Goal: Task Accomplishment & Management: Manage account settings

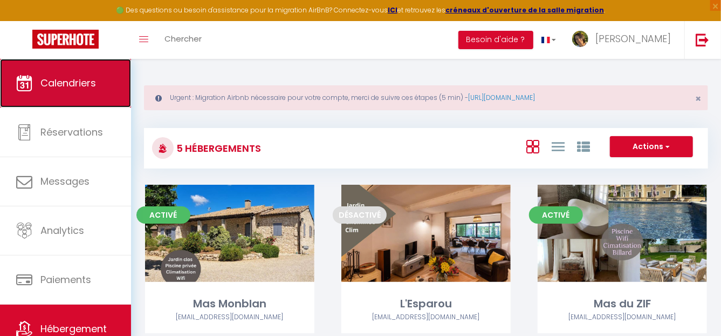
click at [80, 77] on span "Calendriers" at bounding box center [68, 82] width 56 height 13
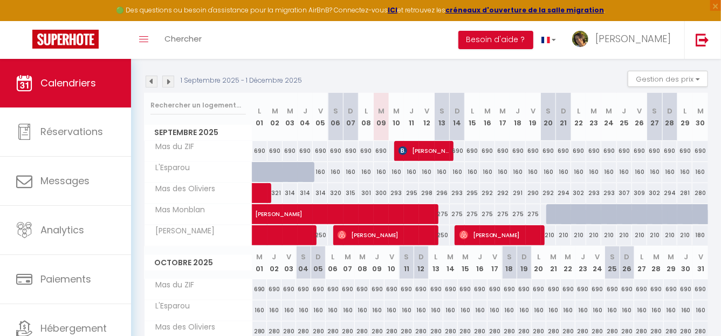
scroll to position [162, 0]
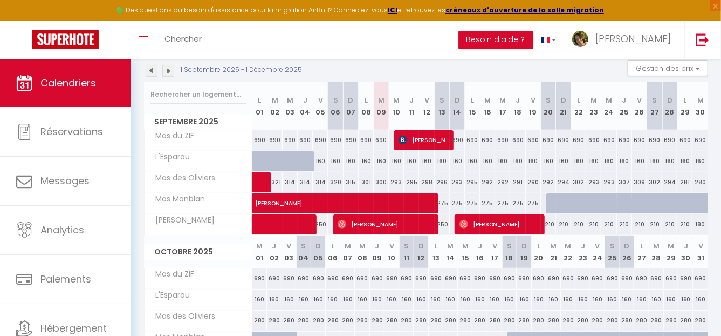
click at [172, 69] on img at bounding box center [168, 71] width 12 height 12
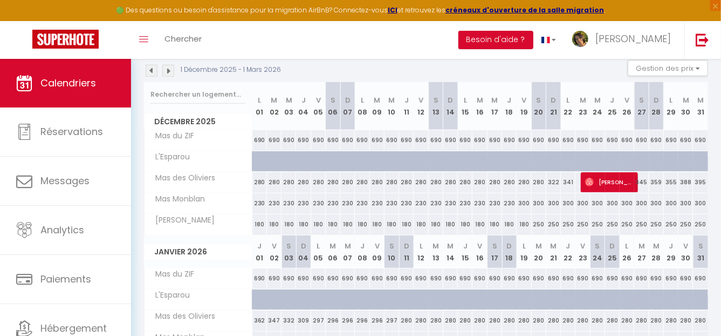
click at [166, 69] on img at bounding box center [168, 71] width 12 height 12
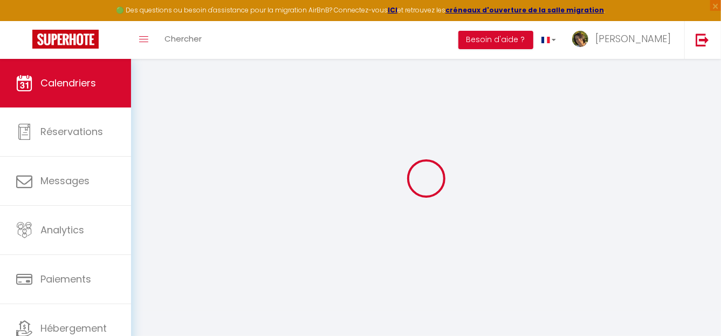
scroll to position [59, 0]
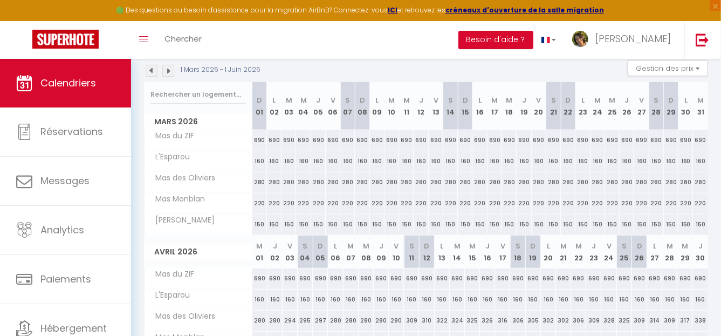
click at [166, 72] on img at bounding box center [168, 71] width 12 height 12
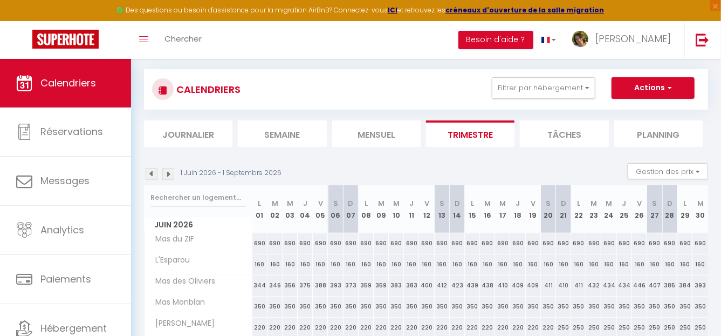
scroll to position [162, 0]
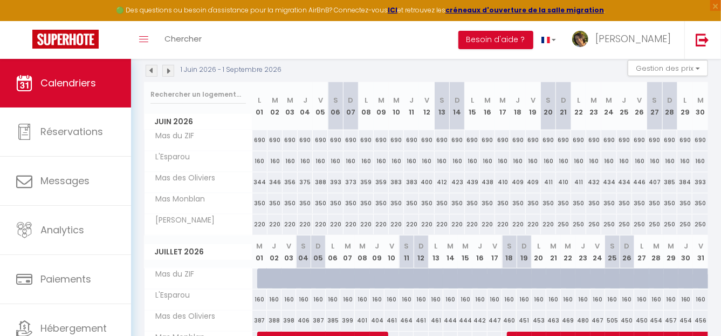
click at [166, 73] on img at bounding box center [168, 71] width 12 height 12
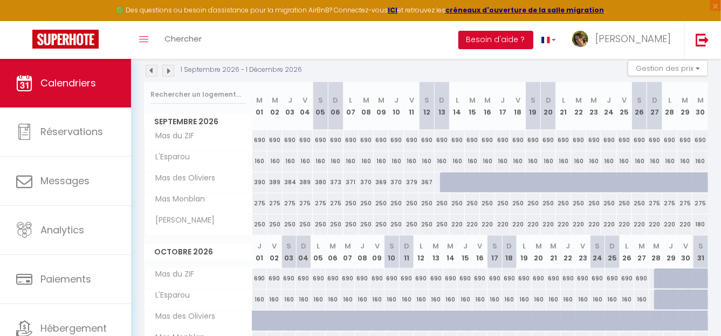
click at [172, 73] on img at bounding box center [168, 71] width 12 height 12
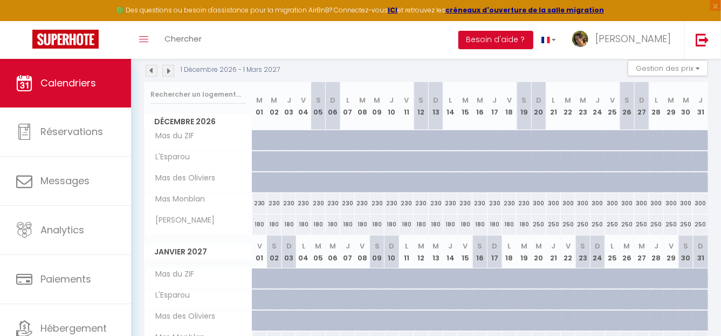
click at [169, 73] on img at bounding box center [168, 71] width 12 height 12
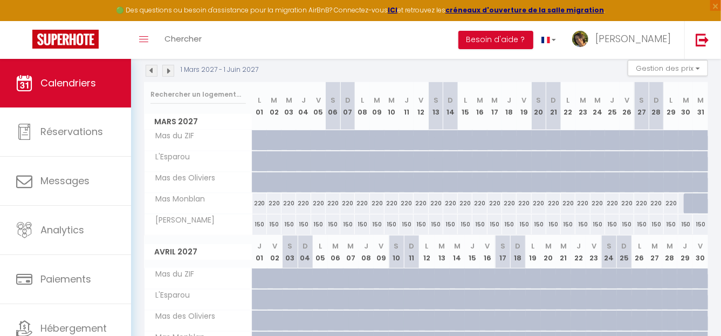
click at [162, 74] on img at bounding box center [168, 71] width 12 height 12
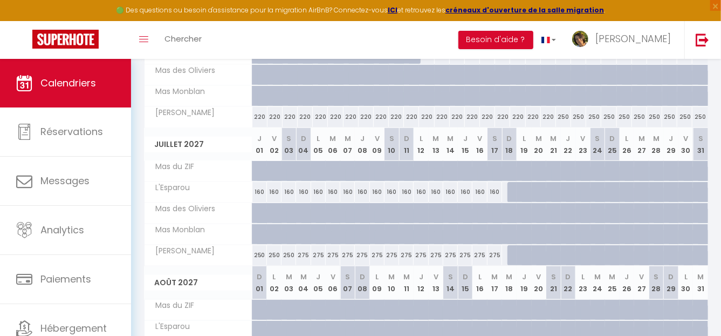
scroll to position [0, 0]
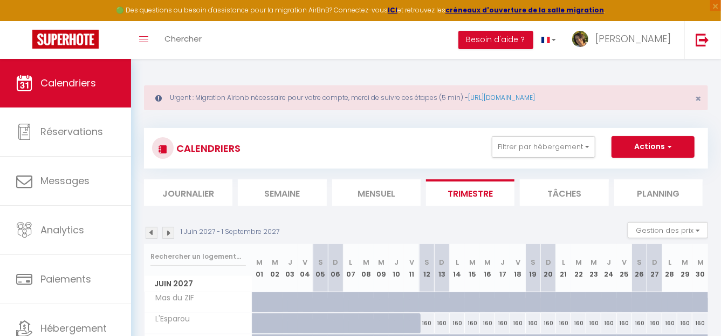
click at [149, 234] on img at bounding box center [152, 233] width 12 height 12
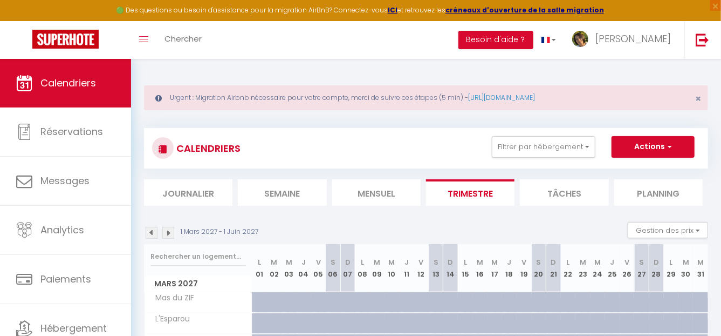
click at [155, 229] on img at bounding box center [152, 233] width 12 height 12
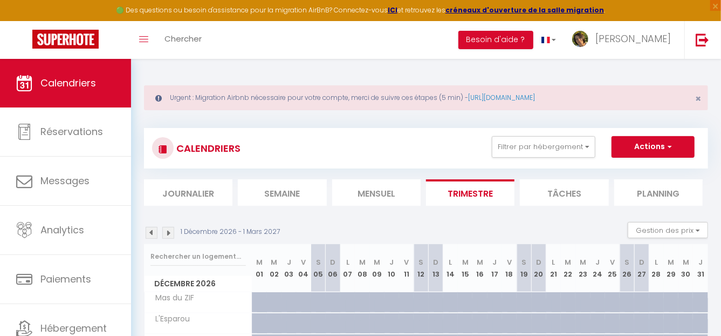
click at [152, 232] on img at bounding box center [152, 233] width 12 height 12
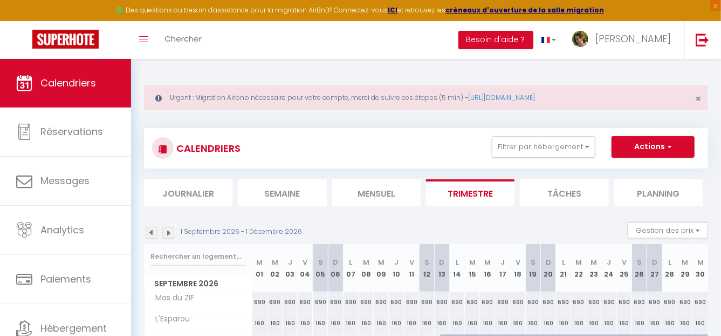
click at [152, 232] on img at bounding box center [152, 233] width 12 height 12
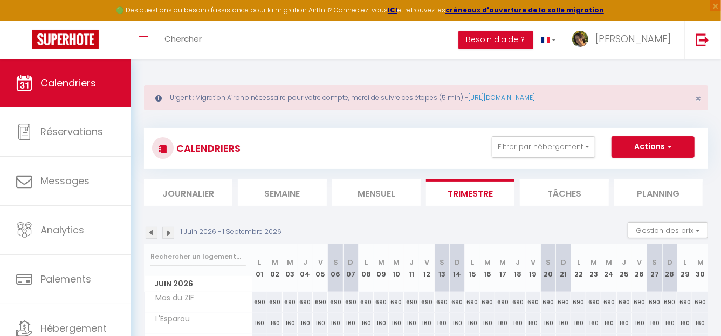
click at [152, 232] on img at bounding box center [152, 233] width 12 height 12
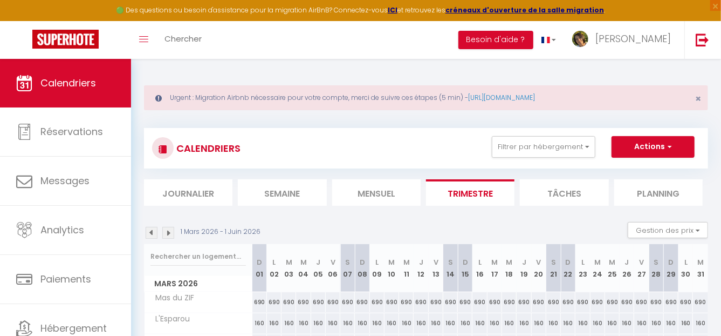
click at [164, 234] on img at bounding box center [168, 233] width 12 height 12
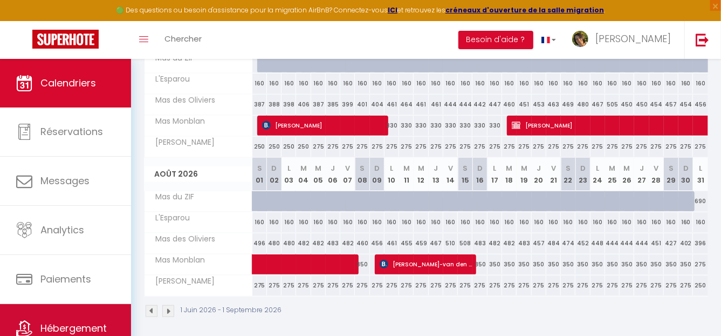
scroll to position [42, 0]
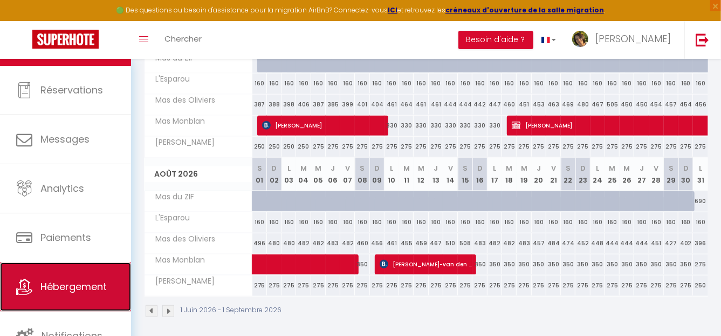
click at [77, 280] on span "Hébergement" at bounding box center [73, 286] width 66 height 13
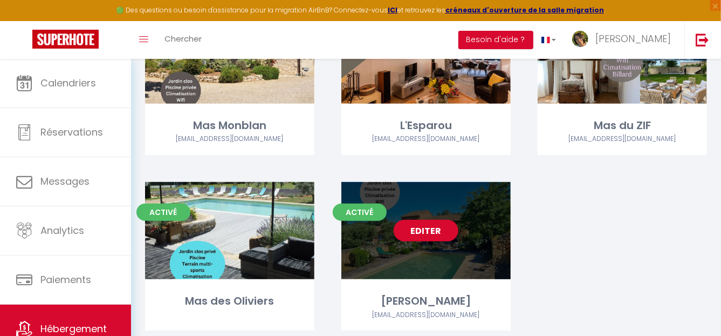
scroll to position [212, 0]
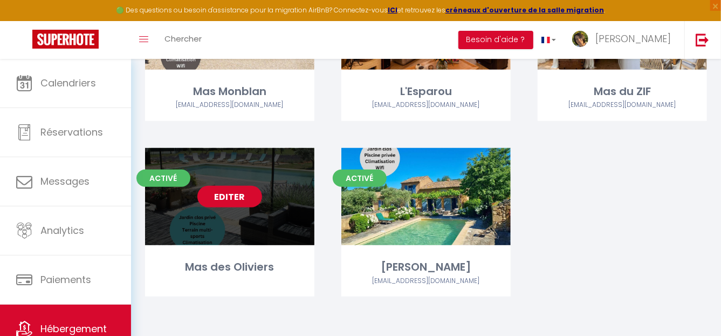
click at [240, 194] on link "Editer" at bounding box center [230, 197] width 65 height 22
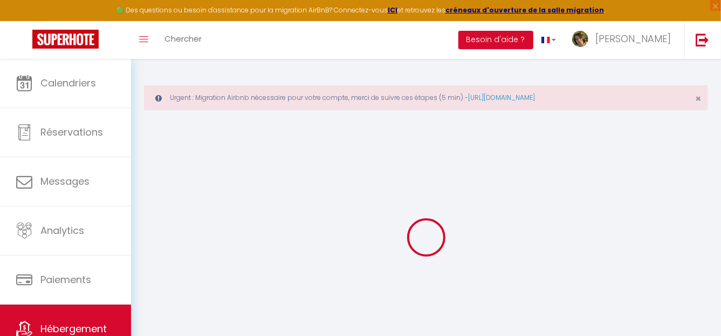
type input "Mas des Oliviers"
type input "[DEMOGRAPHIC_DATA]"
type input "Ponté"
select select "houses"
select select "11"
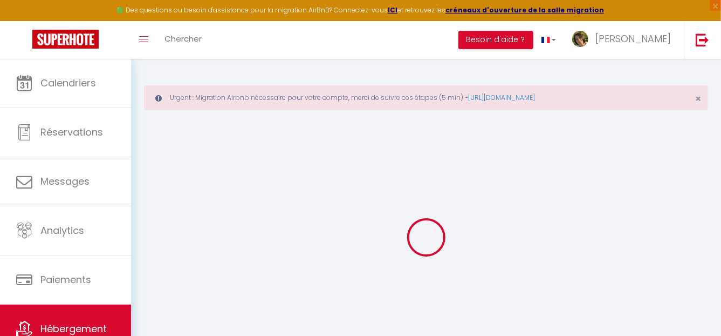
select select "11"
select select "5"
type input "300"
type input "350"
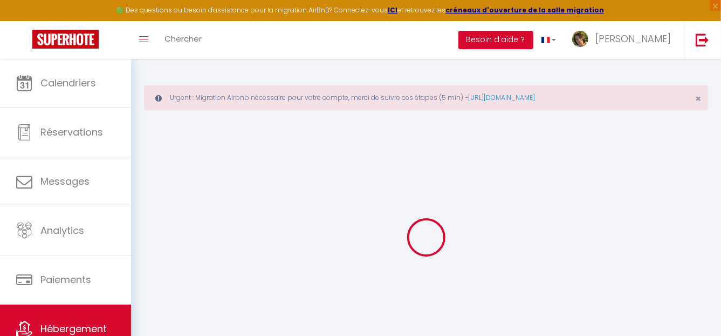
select select
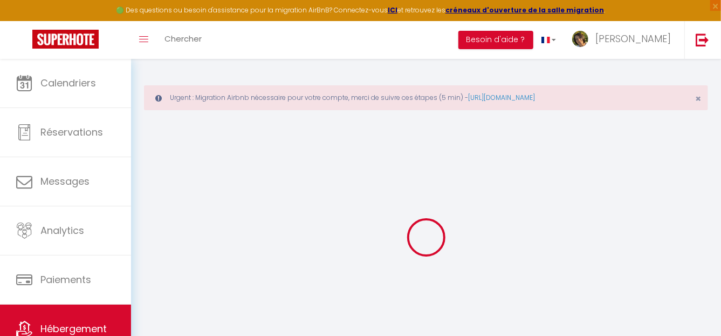
type input "Route d'Orgon"
type input "13430"
type input "Eyguières"
type input "[EMAIL_ADDRESS][DOMAIN_NAME]"
select select
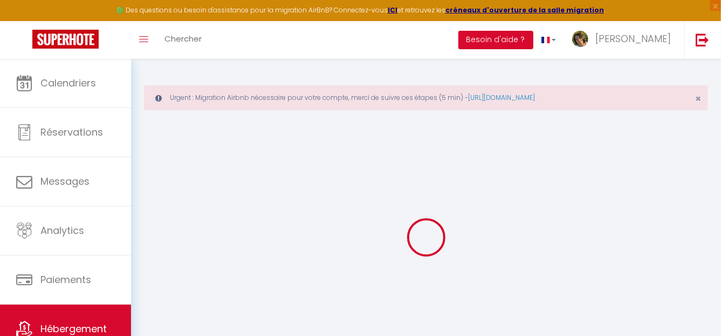
checkbox input "false"
type input "350"
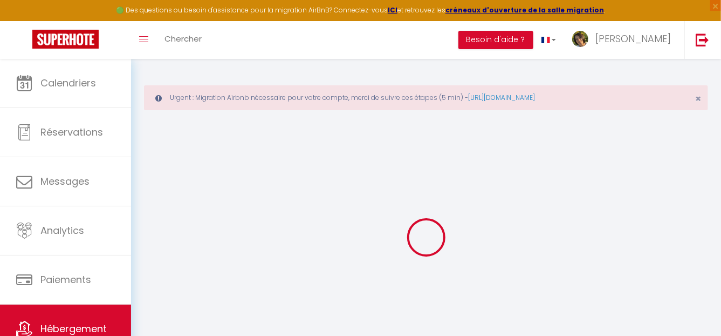
type input "0"
select select
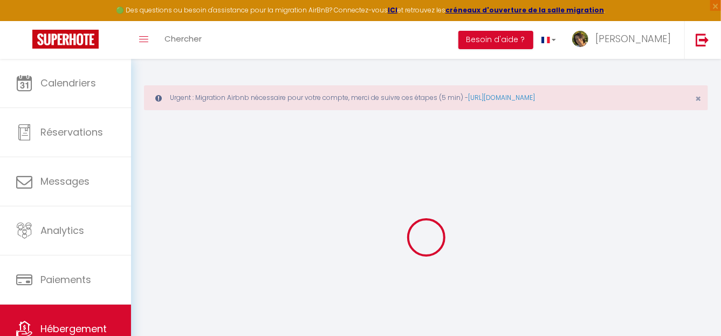
select select
checkbox input "false"
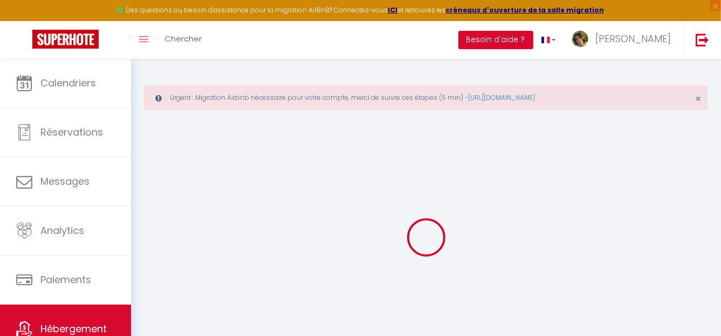
checkbox input "false"
select select
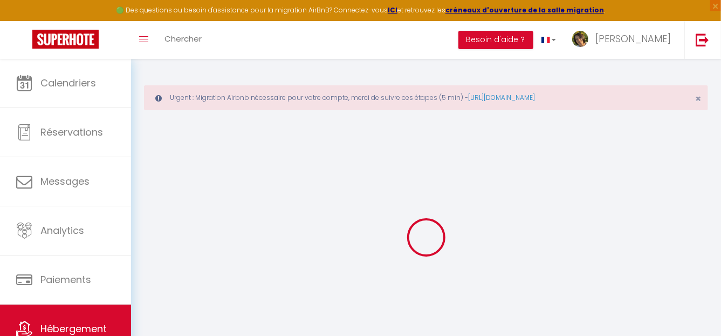
checkbox input "false"
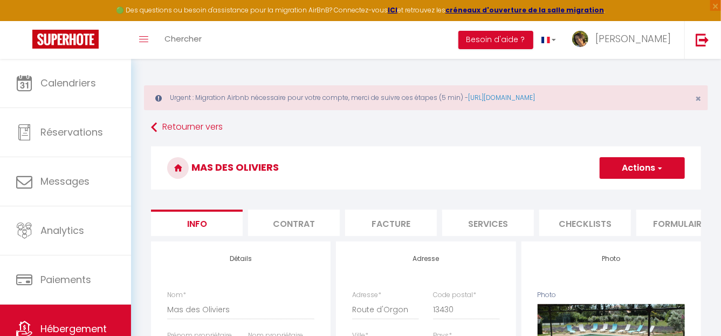
select select
checkbox input "false"
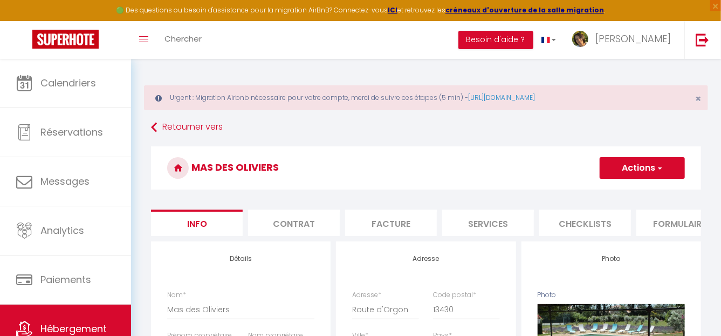
scroll to position [0, 420]
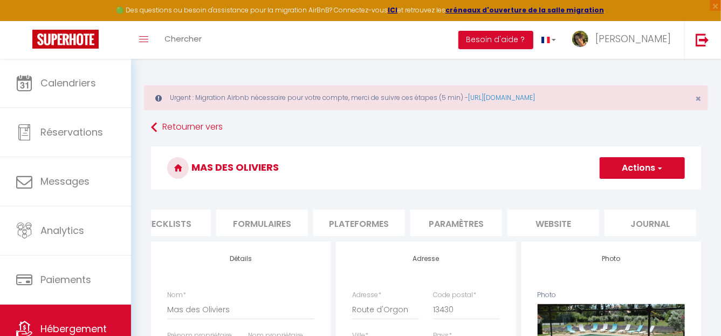
click at [382, 222] on li "Plateformes" at bounding box center [360, 222] width 92 height 26
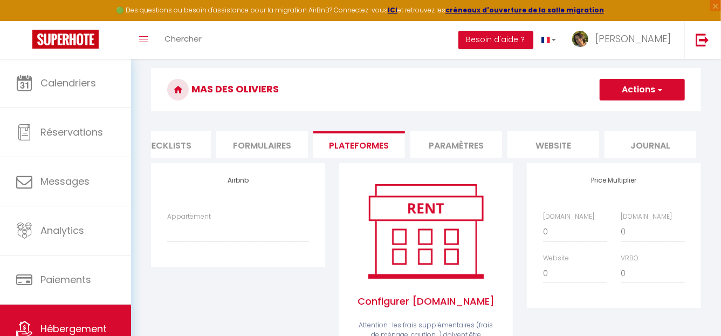
scroll to position [53, 0]
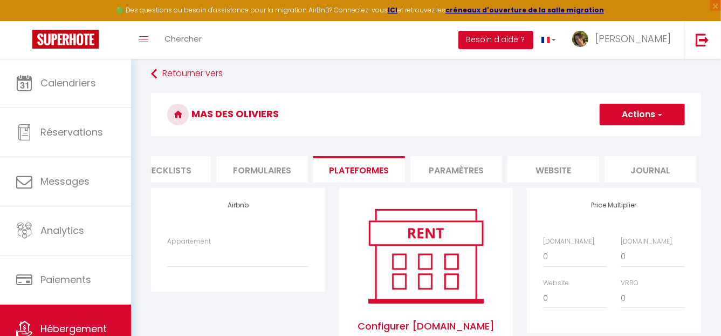
click at [453, 161] on li "Paramètres" at bounding box center [457, 169] width 92 height 26
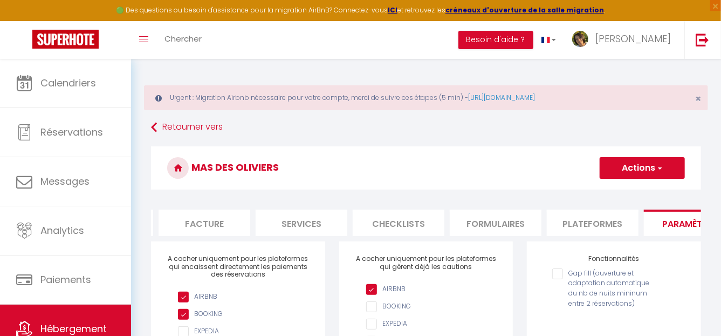
scroll to position [0, 173]
click at [325, 224] on li "Services" at bounding box center [316, 222] width 92 height 26
select select
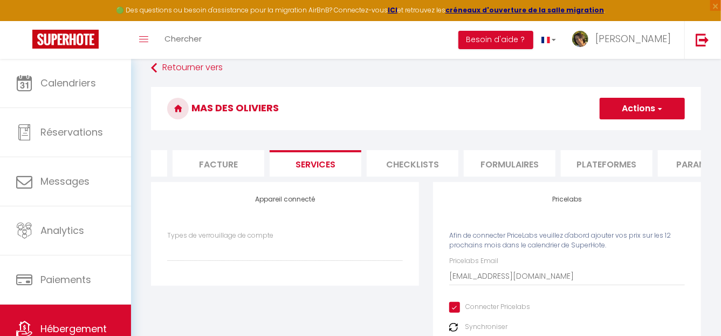
scroll to position [108, 0]
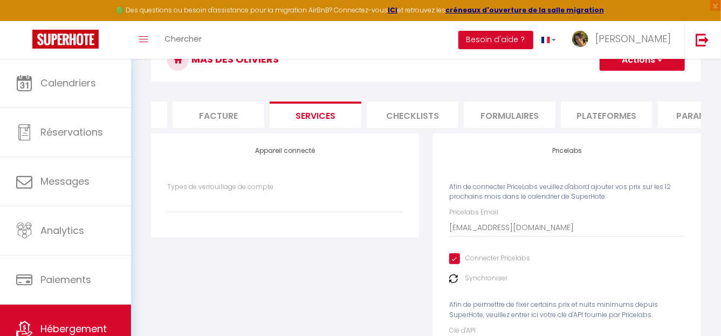
click at [458, 283] on div "Synchroniser" at bounding box center [568, 278] width 236 height 10
click at [454, 283] on img at bounding box center [454, 278] width 9 height 9
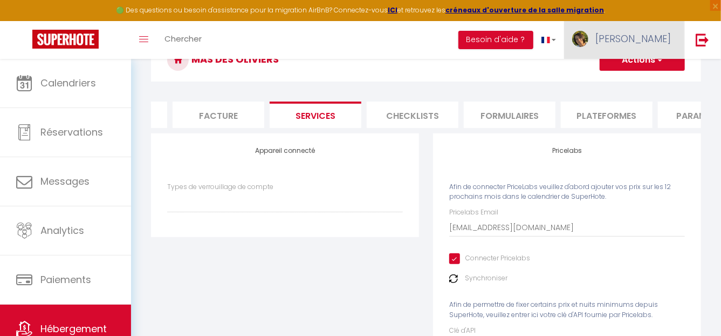
click at [653, 38] on span "[PERSON_NAME]" at bounding box center [634, 38] width 76 height 13
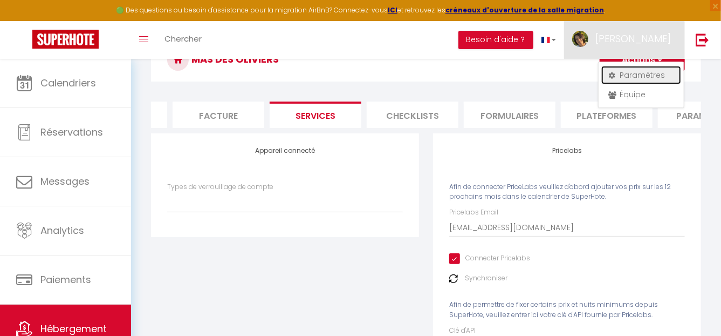
click at [632, 76] on link "Paramètres" at bounding box center [642, 75] width 80 height 18
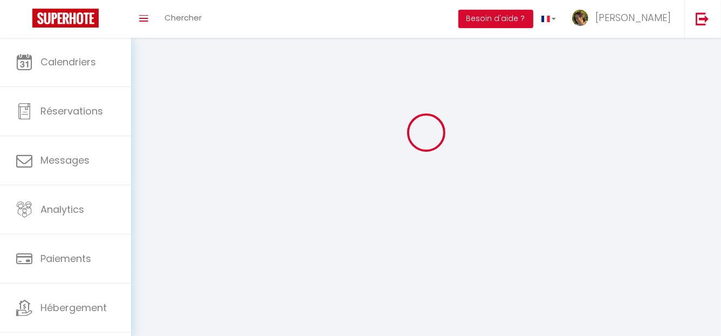
scroll to position [38, 0]
select select
type input "[PERSON_NAME]"
type input "Picard"
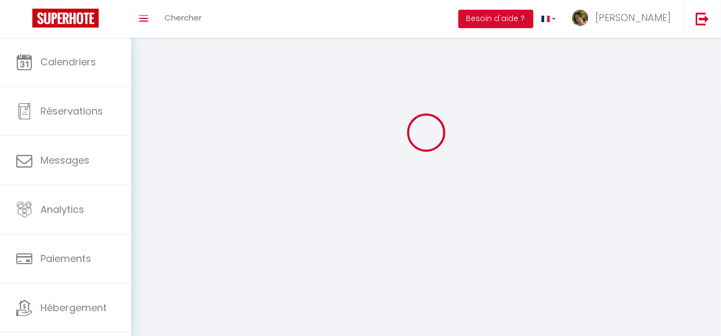
type input "0623745404"
type input "[STREET_ADDRESS][PERSON_NAME]"
type input "13430"
type input "Eyguières"
type input "gD0acgFBXYjl9eWT9Mo95WmIT"
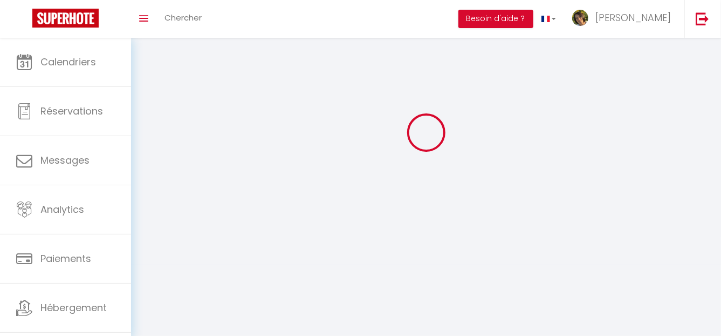
type input "ZblseQbIaJHOKOezACN7yhUsq"
type input "[URL][DOMAIN_NAME]"
select select "28"
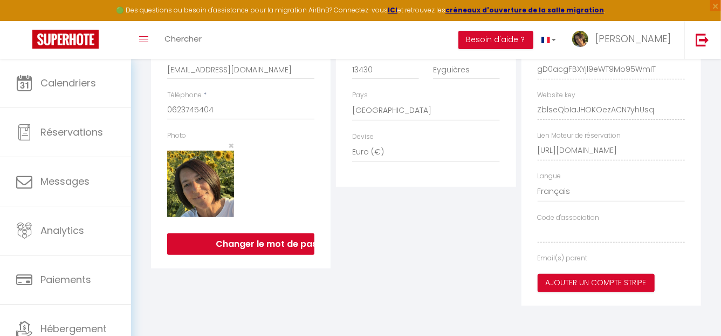
type input "gD0acgFBXYjl9eWT9Mo95WmIT"
type input "ZblseQbIaJHOKOezACN7yhUsq"
type input "[URL][DOMAIN_NAME]"
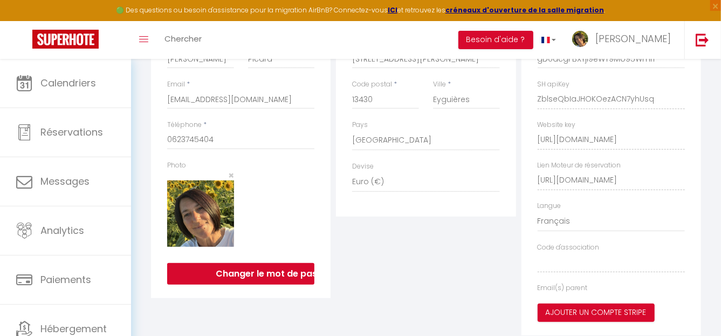
select select "fr"
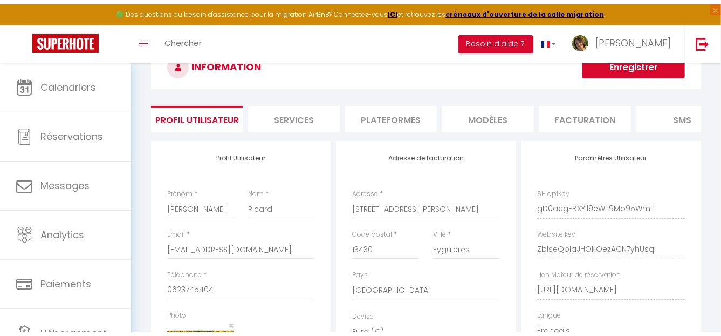
scroll to position [39, 0]
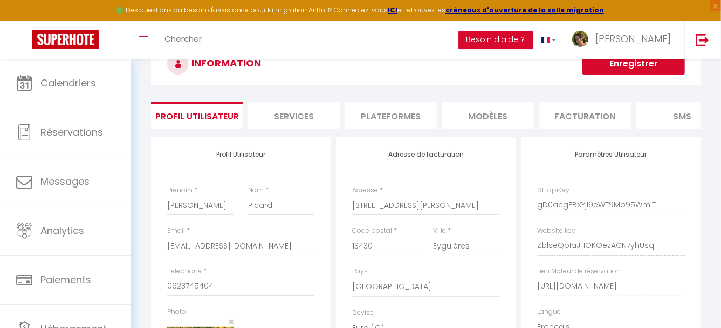
click at [399, 113] on li "Plateformes" at bounding box center [391, 115] width 92 height 26
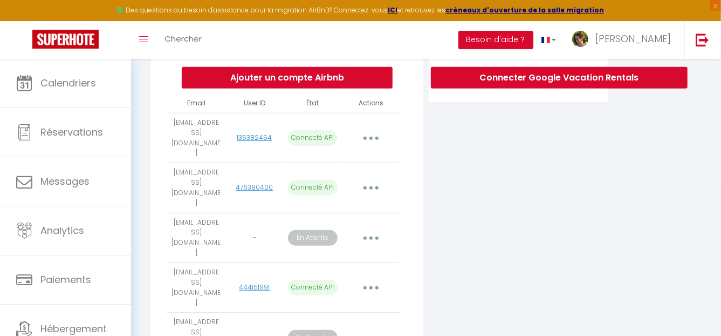
scroll to position [251, 0]
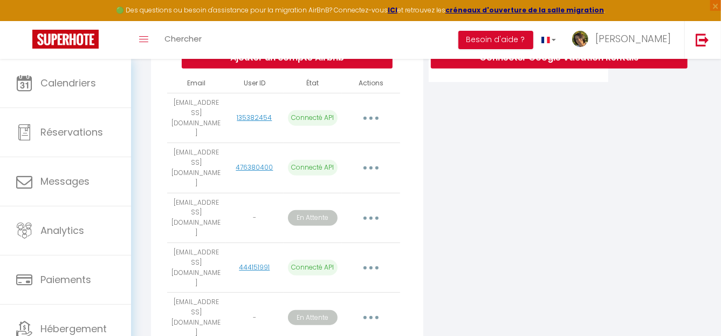
click at [370, 209] on button "button" at bounding box center [371, 217] width 30 height 17
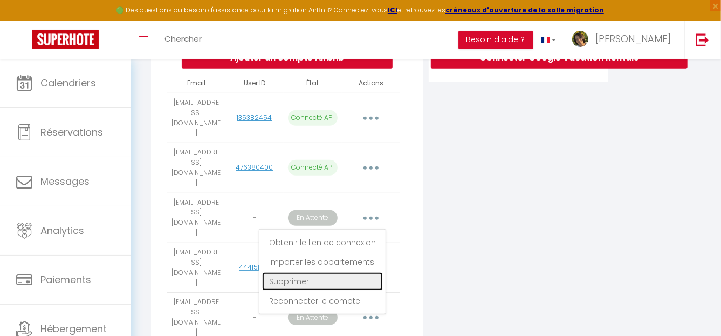
click at [295, 272] on link "Supprimer" at bounding box center [322, 281] width 121 height 18
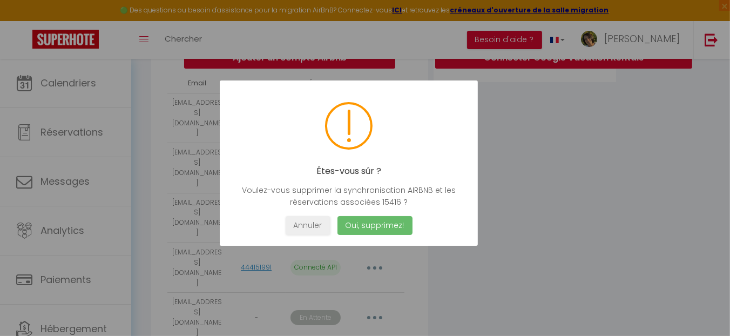
click at [384, 226] on button "Oui, supprimez!" at bounding box center [374, 225] width 75 height 19
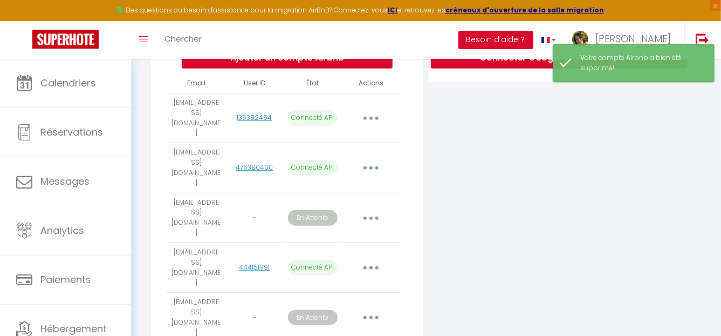
scroll to position [222, 0]
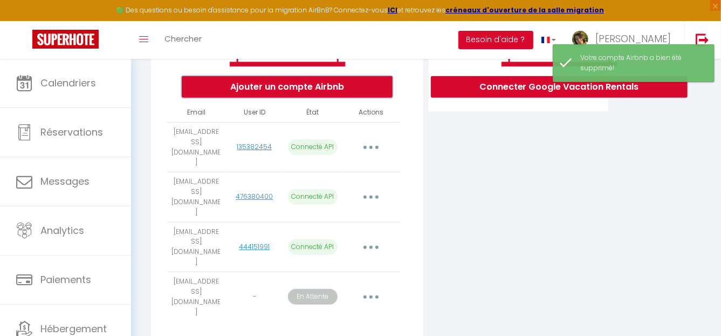
click at [303, 83] on button "Ajouter un compte Airbnb" at bounding box center [287, 87] width 211 height 22
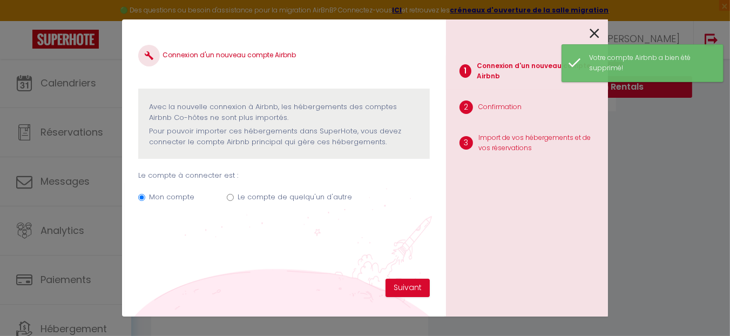
click at [279, 197] on label "Le compte de quelqu'un d'autre" at bounding box center [294, 197] width 114 height 11
click at [234, 197] on input "Le compte de quelqu'un d'autre" at bounding box center [230, 197] width 7 height 7
radio input "true"
radio input "false"
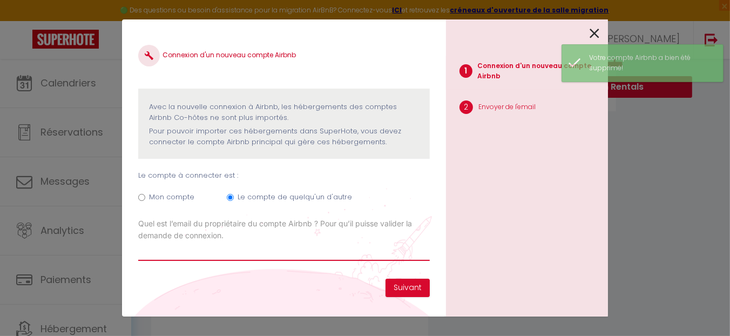
click at [217, 253] on input "Email connexion Airbnb" at bounding box center [283, 250] width 291 height 19
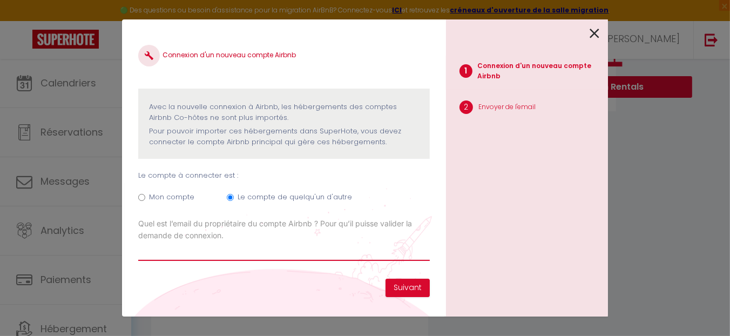
type input "[EMAIL_ADDRESS][DOMAIN_NAME]"
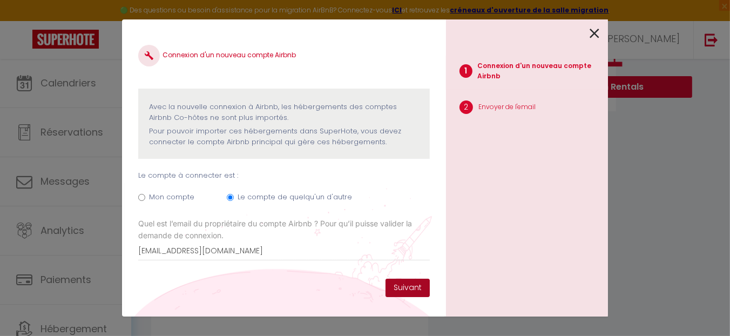
click at [405, 282] on button "Suivant" at bounding box center [407, 287] width 44 height 18
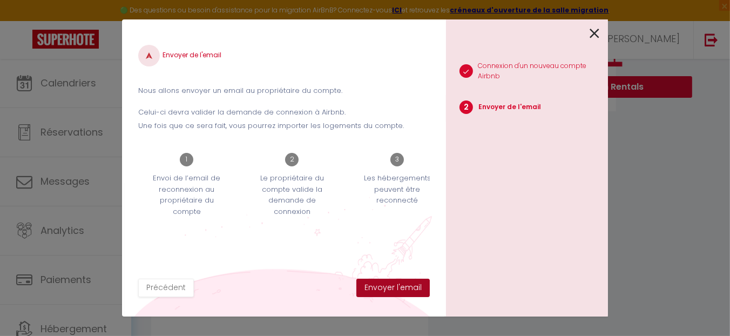
click at [396, 290] on button "Envoyer l'email" at bounding box center [392, 287] width 73 height 18
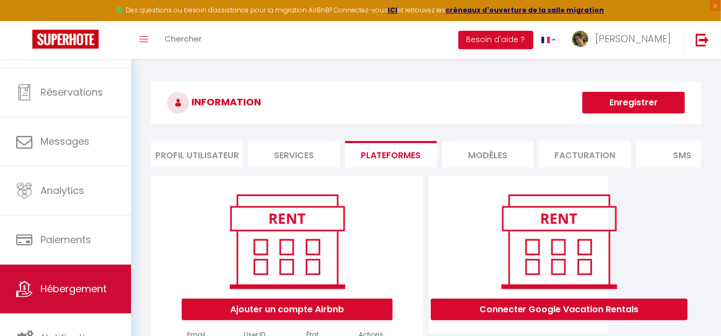
scroll to position [42, 0]
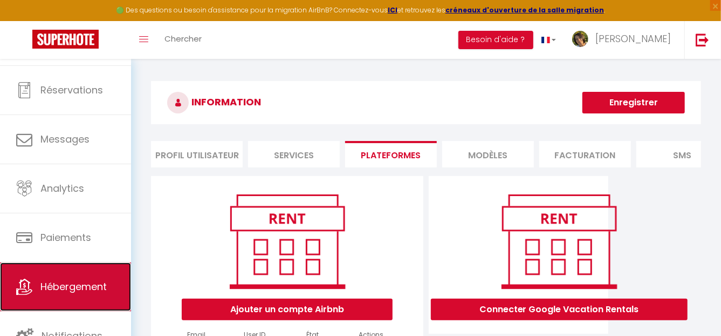
click at [69, 285] on span "Hébergement" at bounding box center [73, 286] width 66 height 13
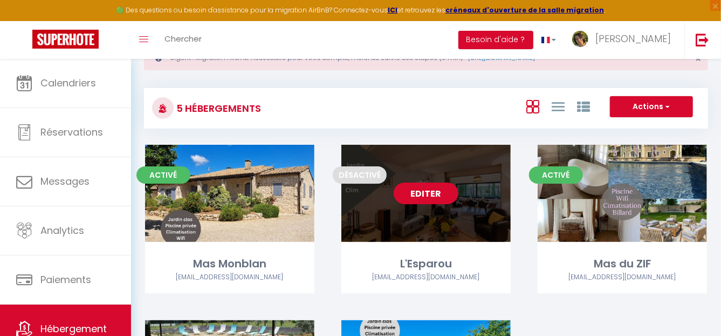
scroll to position [162, 0]
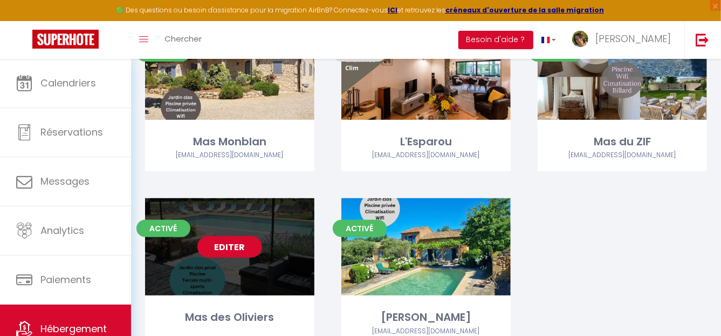
click at [239, 241] on link "Editer" at bounding box center [230, 247] width 65 height 22
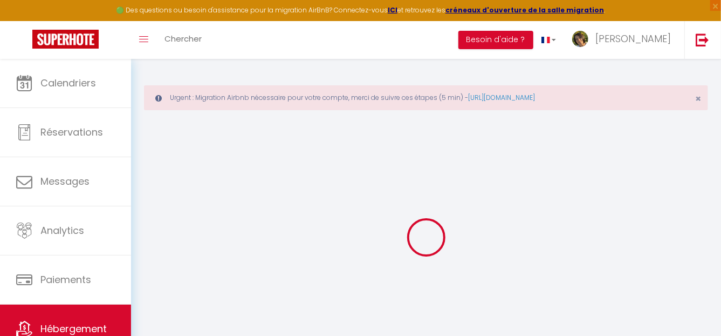
select select
type input "[EMAIL_ADDRESS][DOMAIN_NAME]"
checkbox input "true"
select select
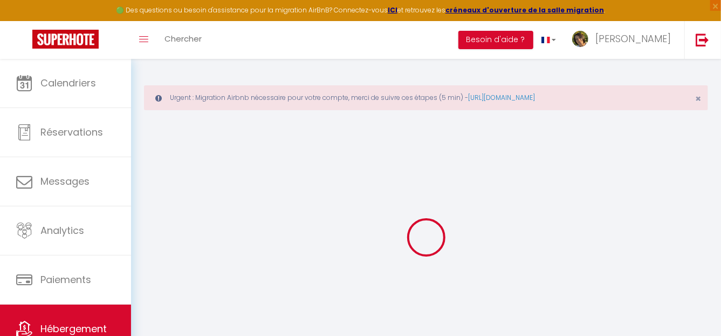
checkbox input "false"
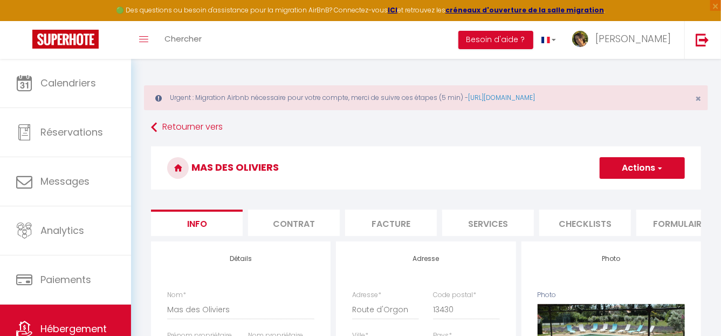
click at [484, 229] on li "Services" at bounding box center [488, 222] width 92 height 26
select select
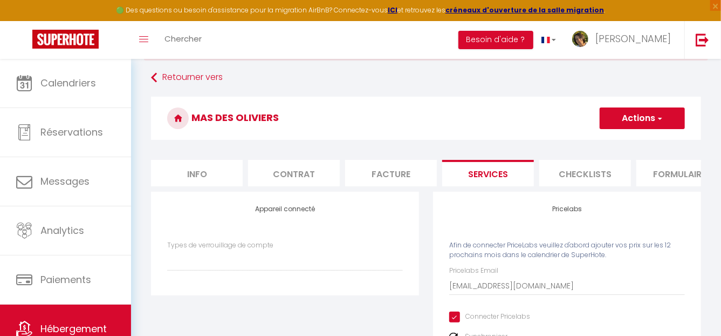
scroll to position [108, 0]
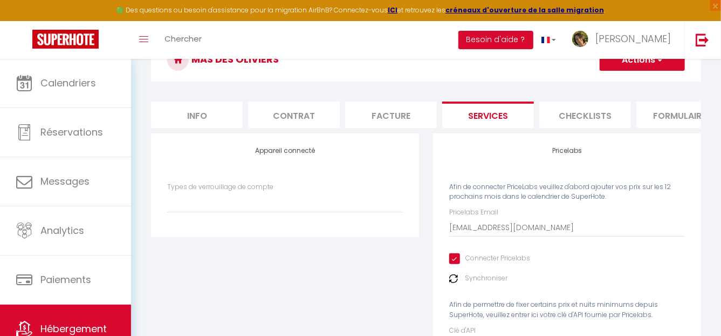
click at [492, 264] on input "Connecter Pricelabs" at bounding box center [490, 258] width 81 height 11
checkbox input "false"
select select
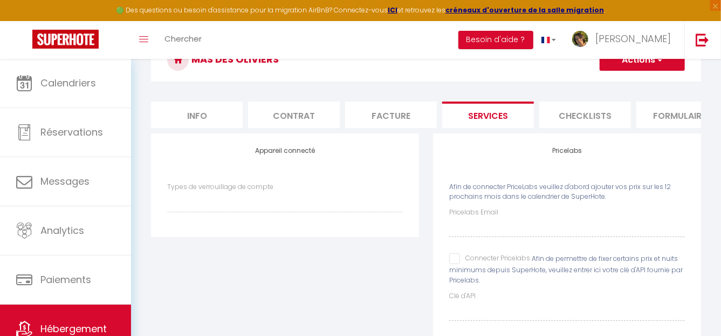
click at [487, 264] on input "Connecter Pricelabs" at bounding box center [490, 258] width 81 height 11
checkbox input "true"
select select
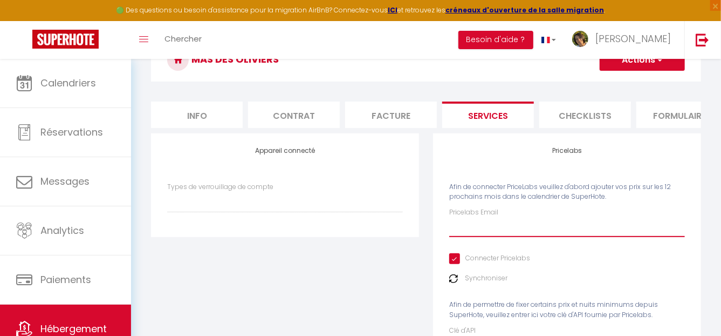
click at [478, 233] on input "Pricelabs Email" at bounding box center [568, 226] width 236 height 19
type input "[EMAIL_ADDRESS][DOMAIN_NAME]"
select select
click at [457, 283] on img at bounding box center [454, 278] width 9 height 9
click at [452, 283] on img at bounding box center [454, 278] width 9 height 9
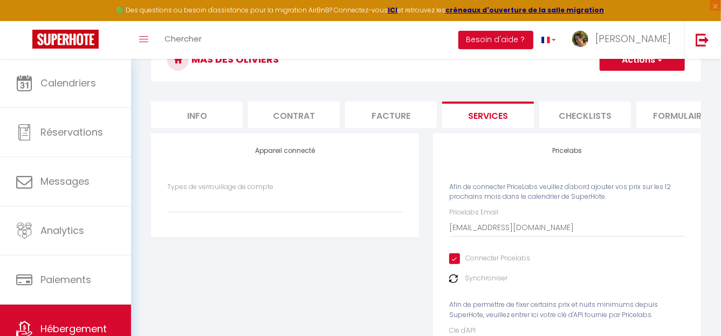
click at [199, 114] on li "Info" at bounding box center [197, 114] width 92 height 26
select select
checkbox input "false"
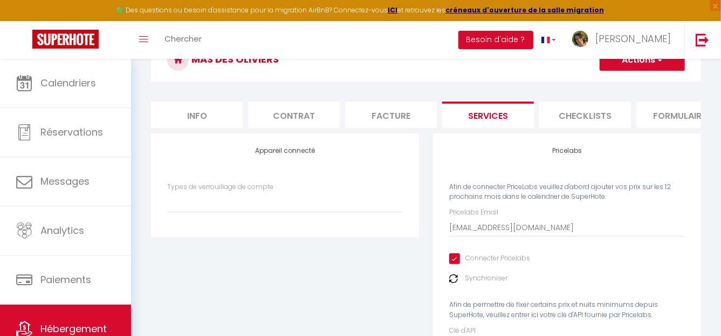
checkbox input "false"
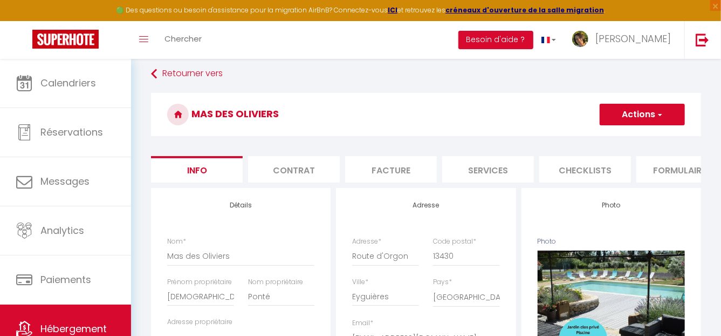
scroll to position [0, 420]
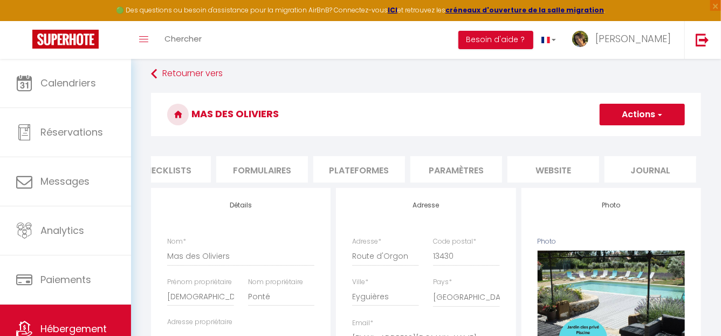
click at [356, 167] on li "Plateformes" at bounding box center [360, 169] width 92 height 26
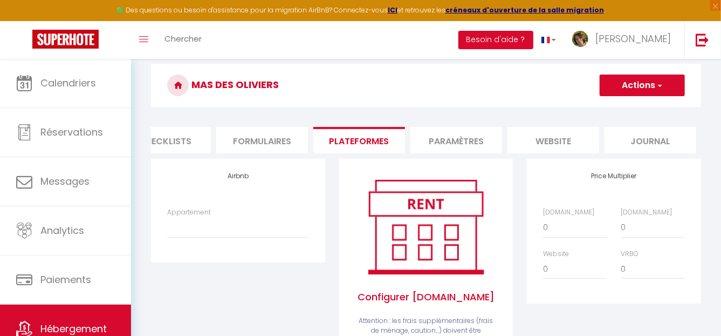
scroll to position [108, 0]
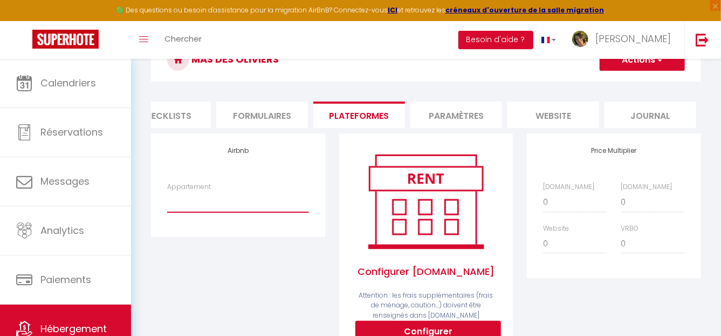
click at [199, 210] on select "* Charme provençal : piscine privée & jardin clos - [EMAIL_ADDRESS][DOMAIN_NAME]" at bounding box center [237, 202] width 141 height 21
click at [226, 304] on div "Airbnb Appartement * Charme provençal : piscine privée & jardin clos - [EMAIL_A…" at bounding box center [238, 251] width 188 height 236
click at [233, 209] on select "* Charme provençal : piscine privée & jardin clos - [EMAIL_ADDRESS][DOMAIN_NAME]" at bounding box center [237, 202] width 141 height 21
click at [219, 289] on div "Airbnb Appartement * Charme provençal : piscine privée & jardin clos - [EMAIL_A…" at bounding box center [238, 251] width 188 height 236
click at [209, 210] on select "* Charme provençal : piscine privée & jardin clos - [EMAIL_ADDRESS][DOMAIN_NAME]" at bounding box center [237, 202] width 141 height 21
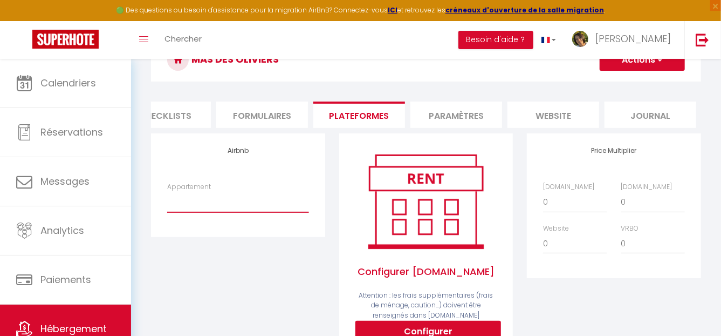
click at [167, 199] on select "* Charme provençal : piscine privée & jardin clos - [EMAIL_ADDRESS][DOMAIN_NAME]" at bounding box center [237, 202] width 141 height 21
click at [208, 205] on select "* Charme provençal : piscine privée & jardin clos - [EMAIL_ADDRESS][DOMAIN_NAME]" at bounding box center [237, 202] width 141 height 21
click at [218, 293] on div "Airbnb Appartement * Charme provençal : piscine privée & jardin clos - [EMAIL_A…" at bounding box center [238, 251] width 188 height 236
click at [181, 127] on li "Checklists" at bounding box center [165, 114] width 92 height 26
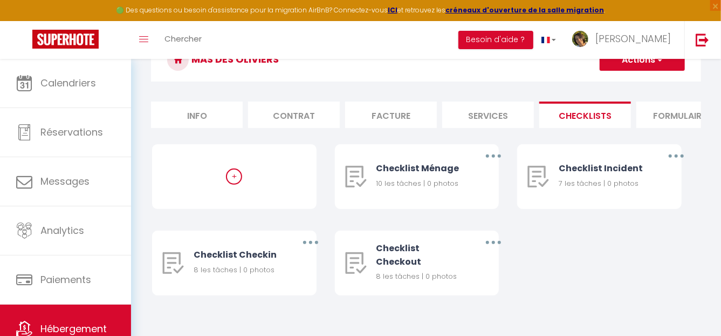
click at [459, 115] on li "Services" at bounding box center [488, 114] width 92 height 26
select select
